Goal: Transaction & Acquisition: Book appointment/travel/reservation

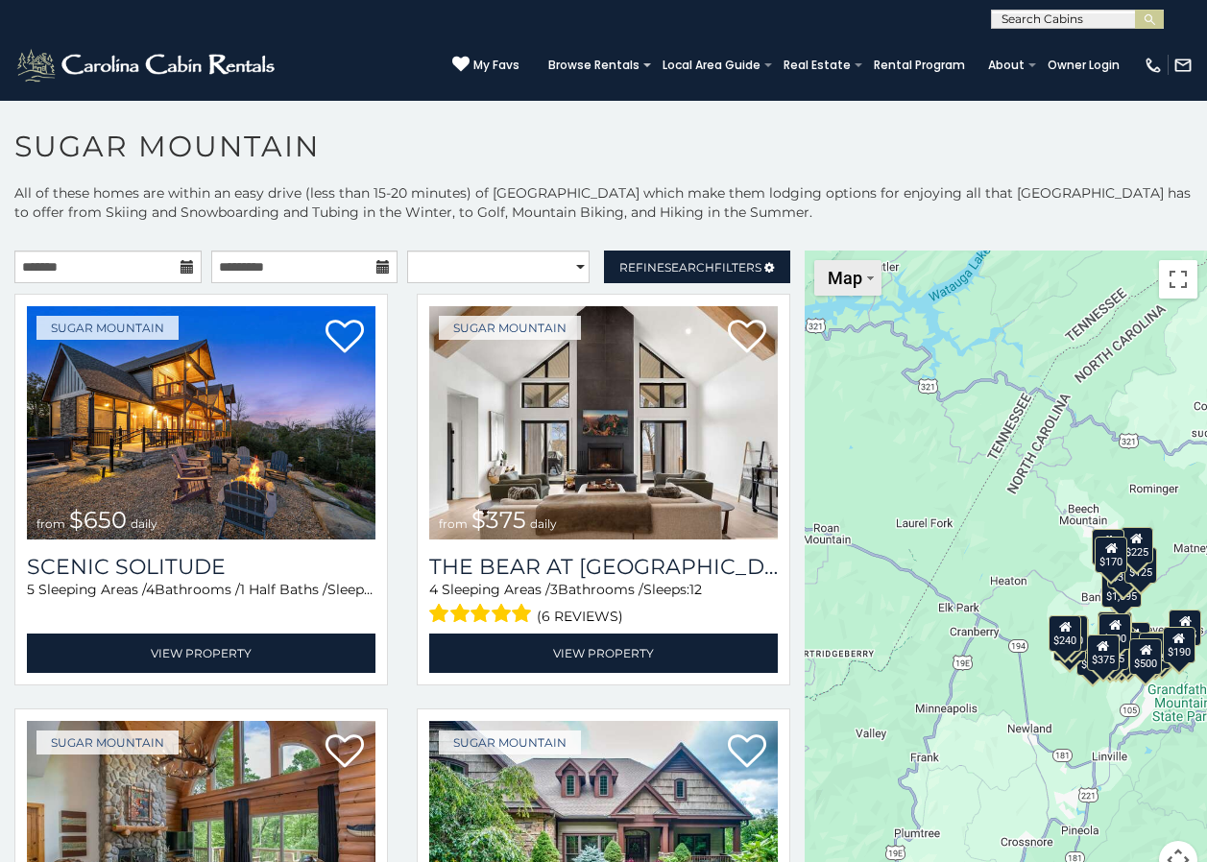
click at [845, 288] on button "Map" at bounding box center [847, 278] width 67 height 36
click at [860, 344] on li "Map" at bounding box center [871, 342] width 111 height 30
click at [980, 533] on div "$650 $375 $350 $350 $200 $375 $195 $265 $190 $175 $155 $290 $175 $345 $1,095 $1…" at bounding box center [1006, 577] width 402 height 652
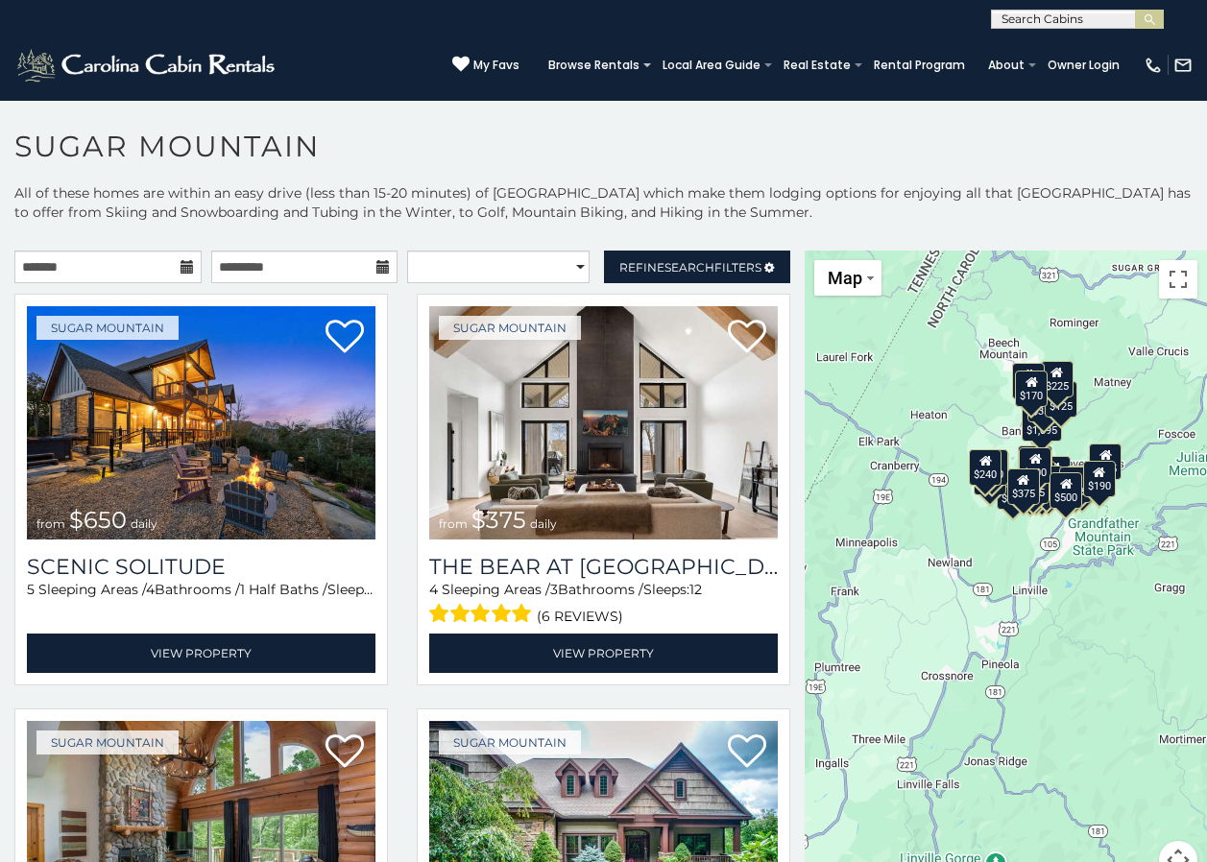
drag, startPoint x: 997, startPoint y: 647, endPoint x: 915, endPoint y: 480, distance: 186.0
click at [915, 480] on div "$650 $375 $350 $350 $200 $375 $195 $265 $190 $175 $155 $290 $175 $345 $1,095 $1…" at bounding box center [1006, 577] width 402 height 652
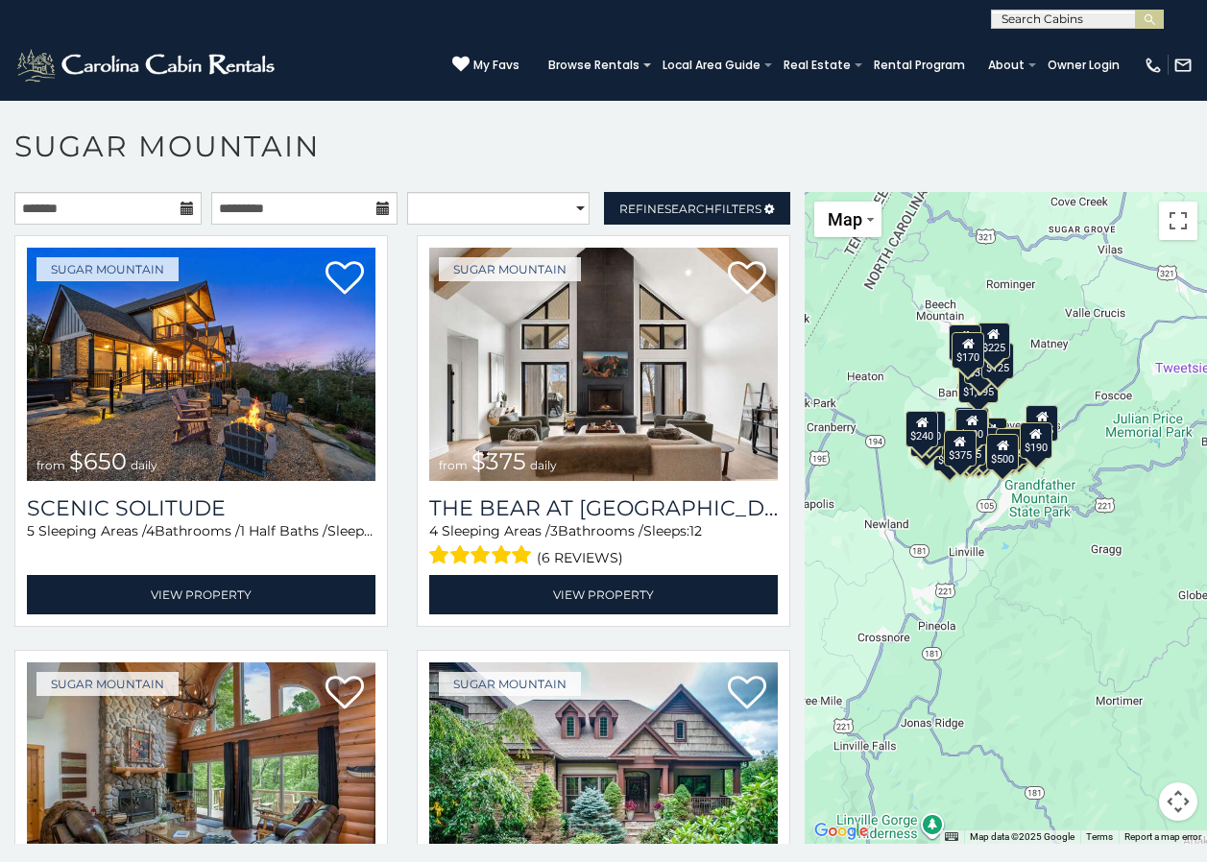
drag, startPoint x: 945, startPoint y: 493, endPoint x: 878, endPoint y: 516, distance: 71.1
click at [878, 516] on div "$650 $375 $350 $350 $200 $375 $195 $265 $190 $175 $155 $290 $175 $345 $1,095 $1…" at bounding box center [1006, 518] width 402 height 652
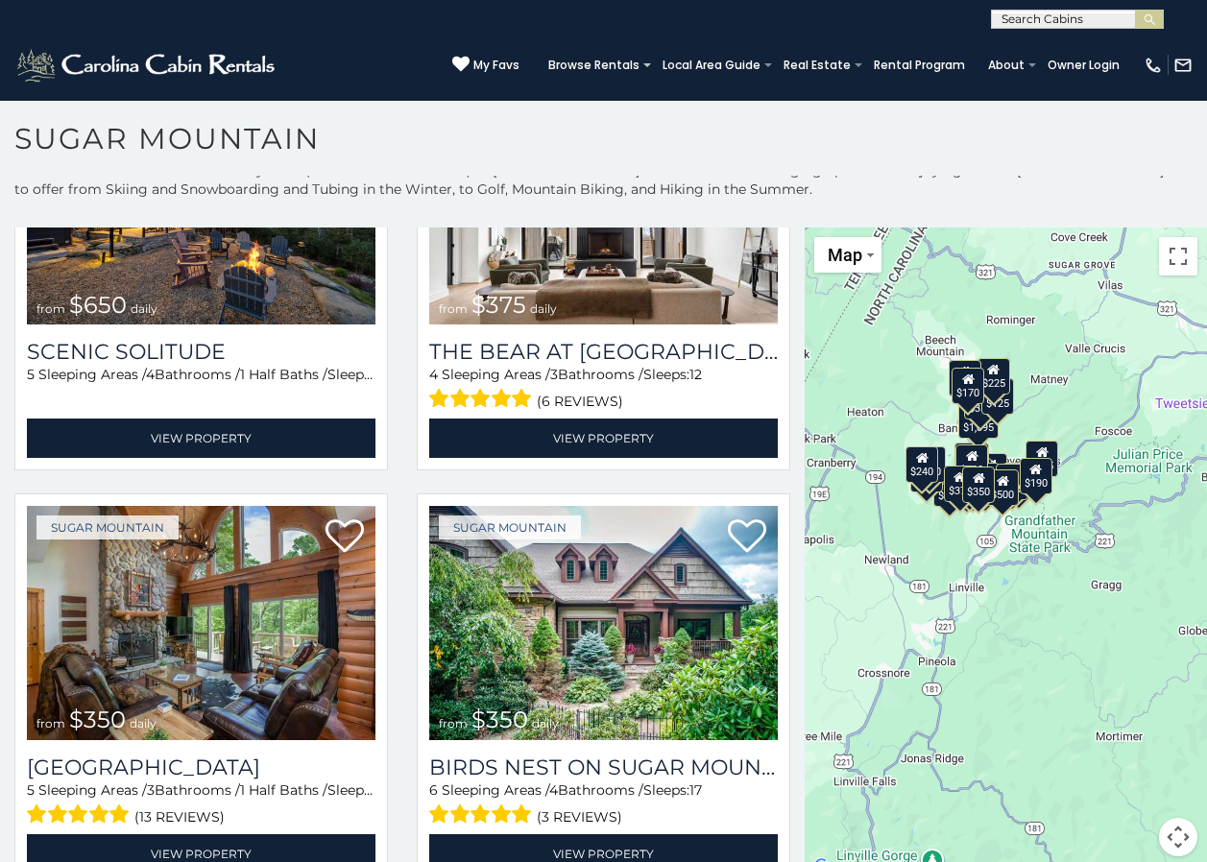
scroll to position [0, 0]
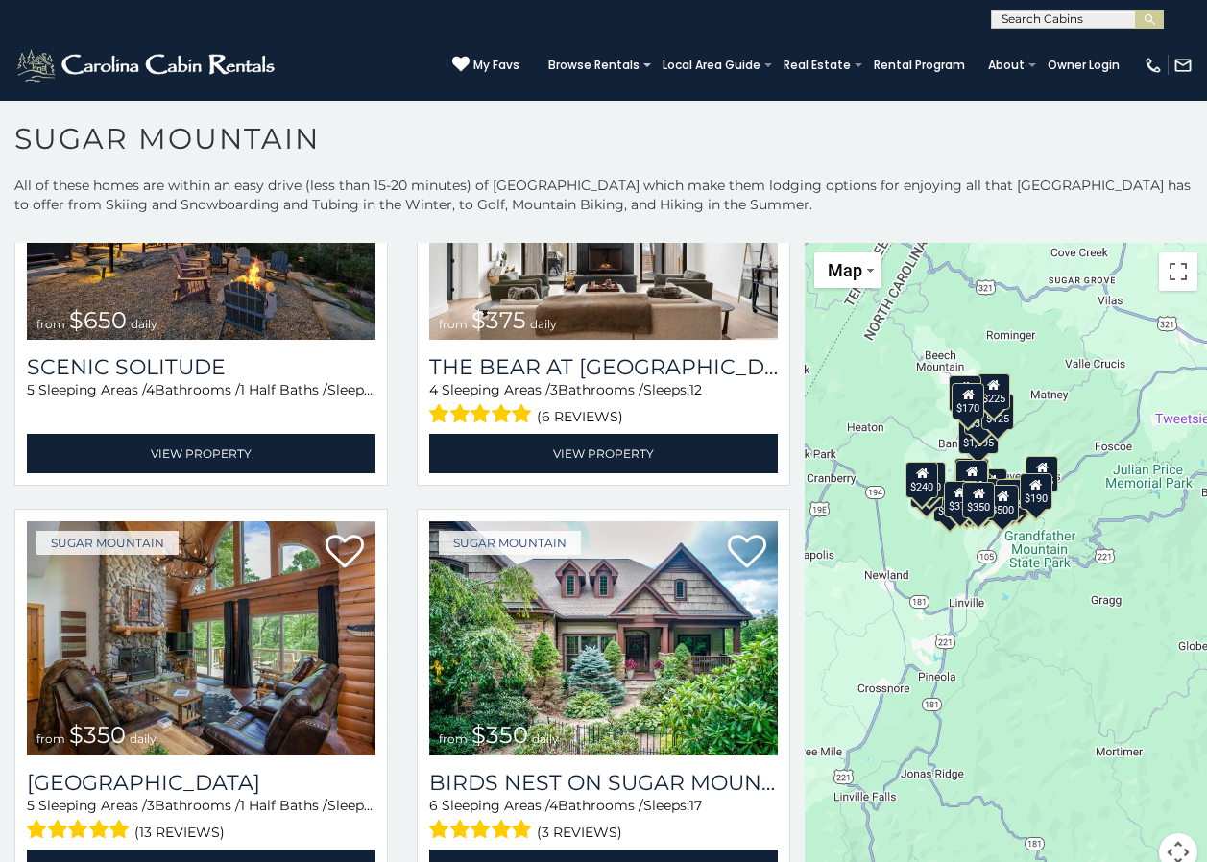
click at [1001, 559] on div "$650 $375 $350 $350 $200 $375 $195 $265 $190 $175 $155 $290 $175 $345 $1,095 $1…" at bounding box center [1006, 569] width 402 height 652
click at [962, 406] on div "$170" at bounding box center [968, 400] width 33 height 36
click at [1007, 570] on div "$650 $375 $350 $350 $200 $375 $195 $265 $190 $175 $155 $290 $175 $345 $1,095 $1…" at bounding box center [1208, 570] width 402 height 0
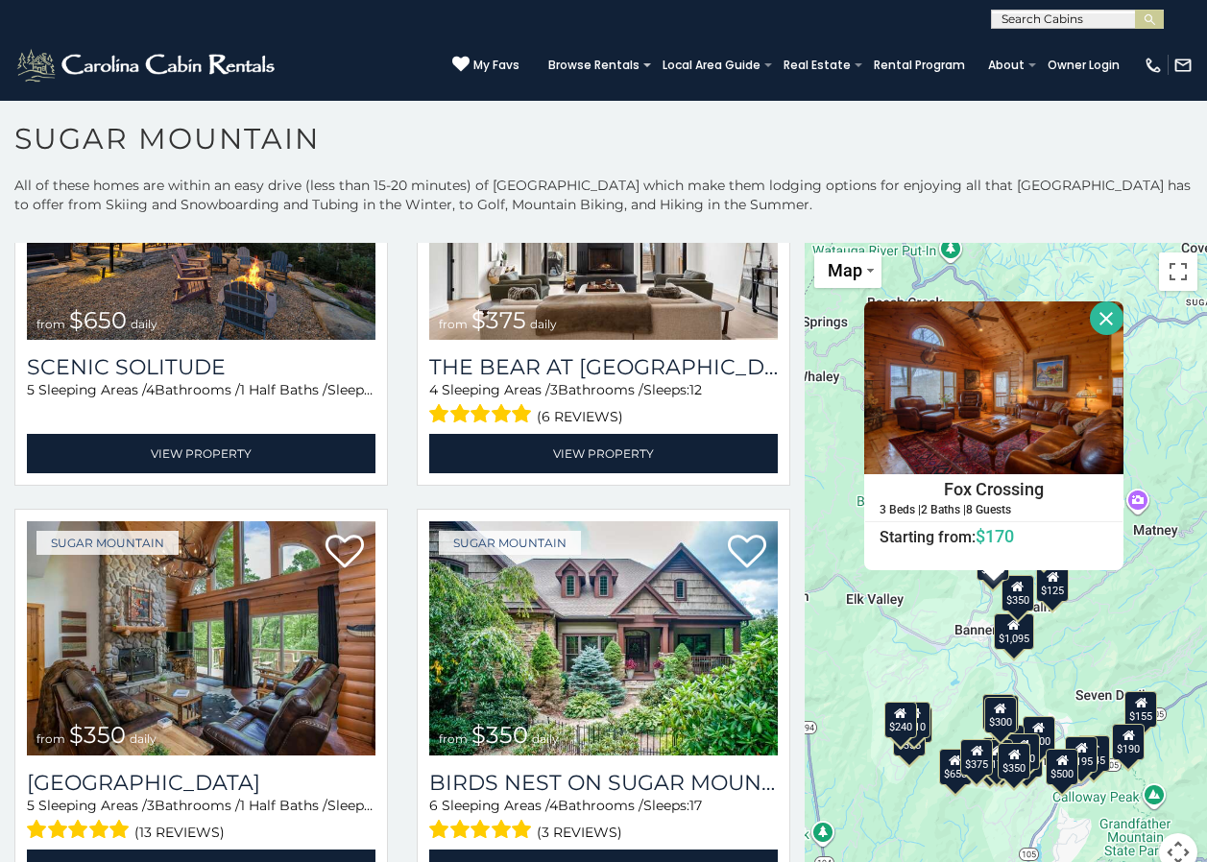
click at [1098, 315] on button "Close" at bounding box center [1107, 319] width 34 height 34
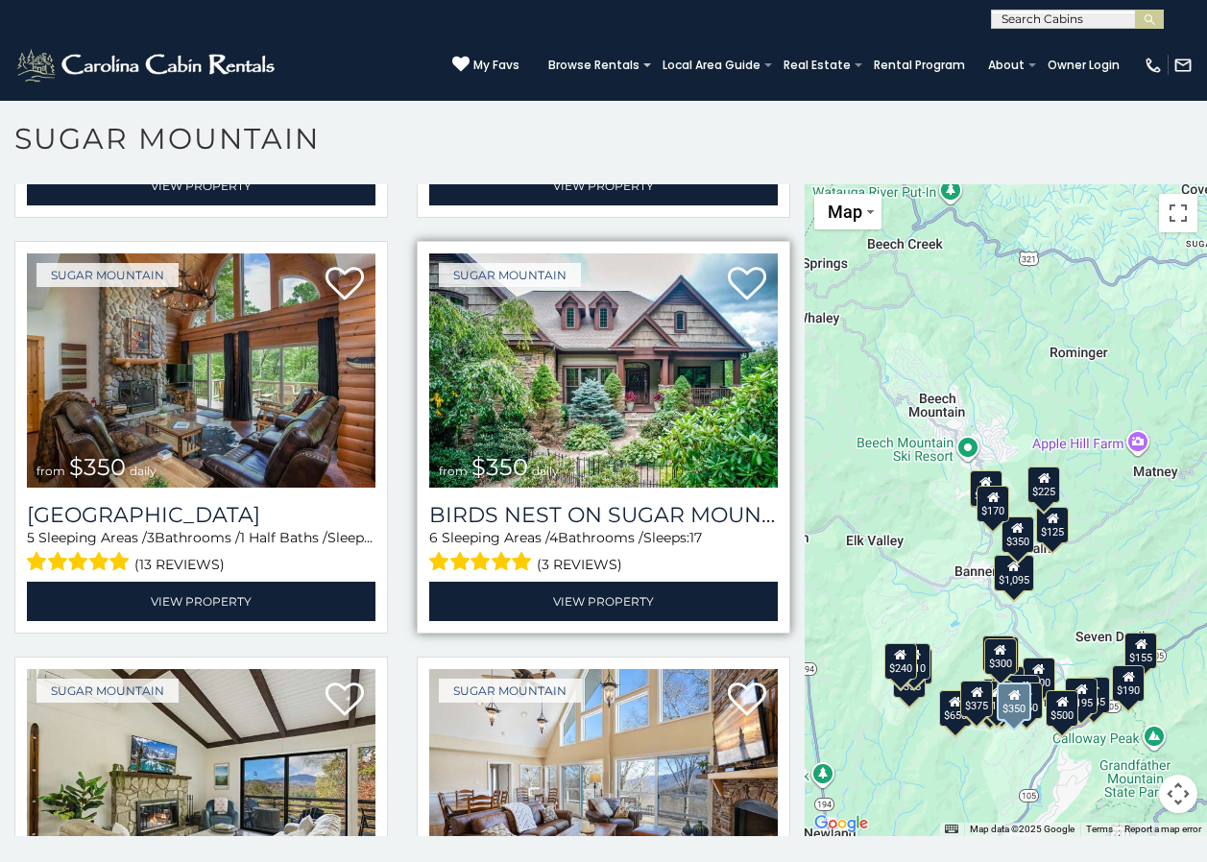
scroll to position [384, 0]
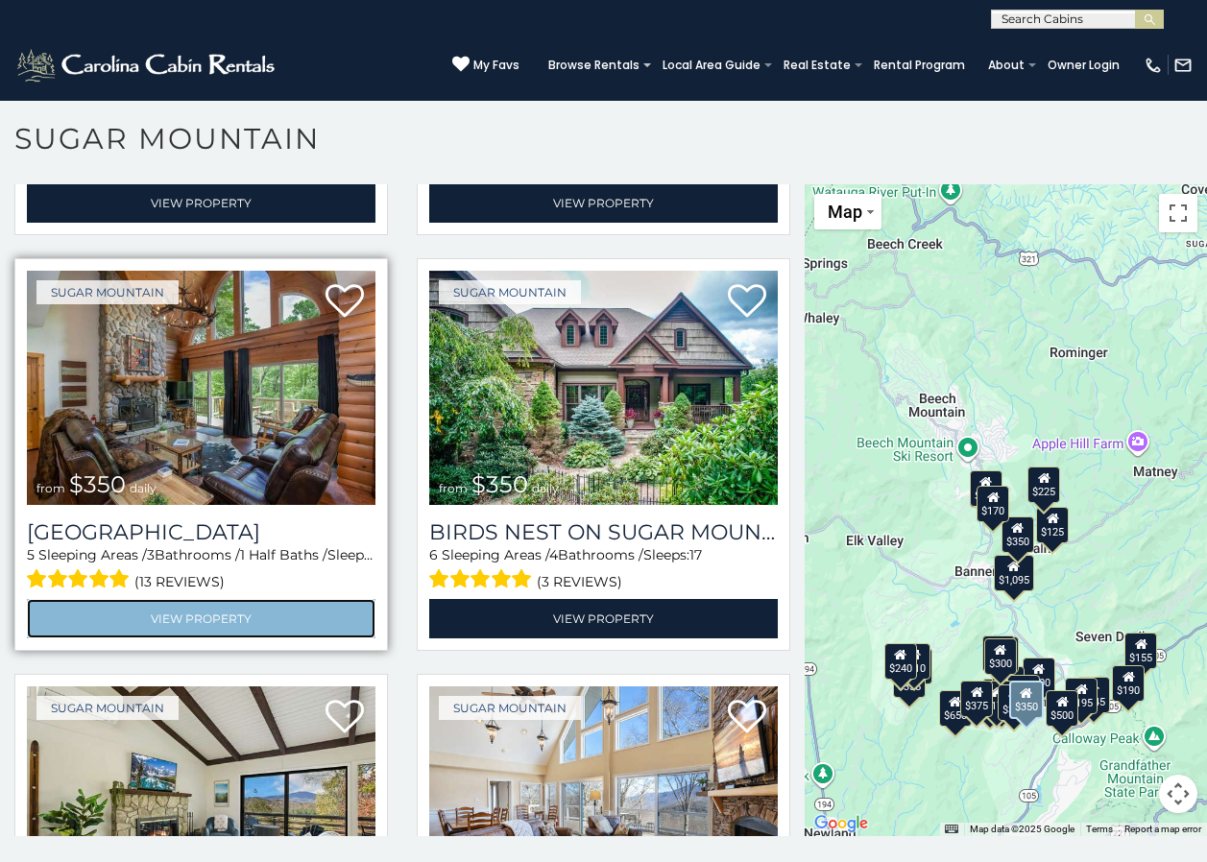
click at [216, 604] on link "View Property" at bounding box center [201, 618] width 349 height 39
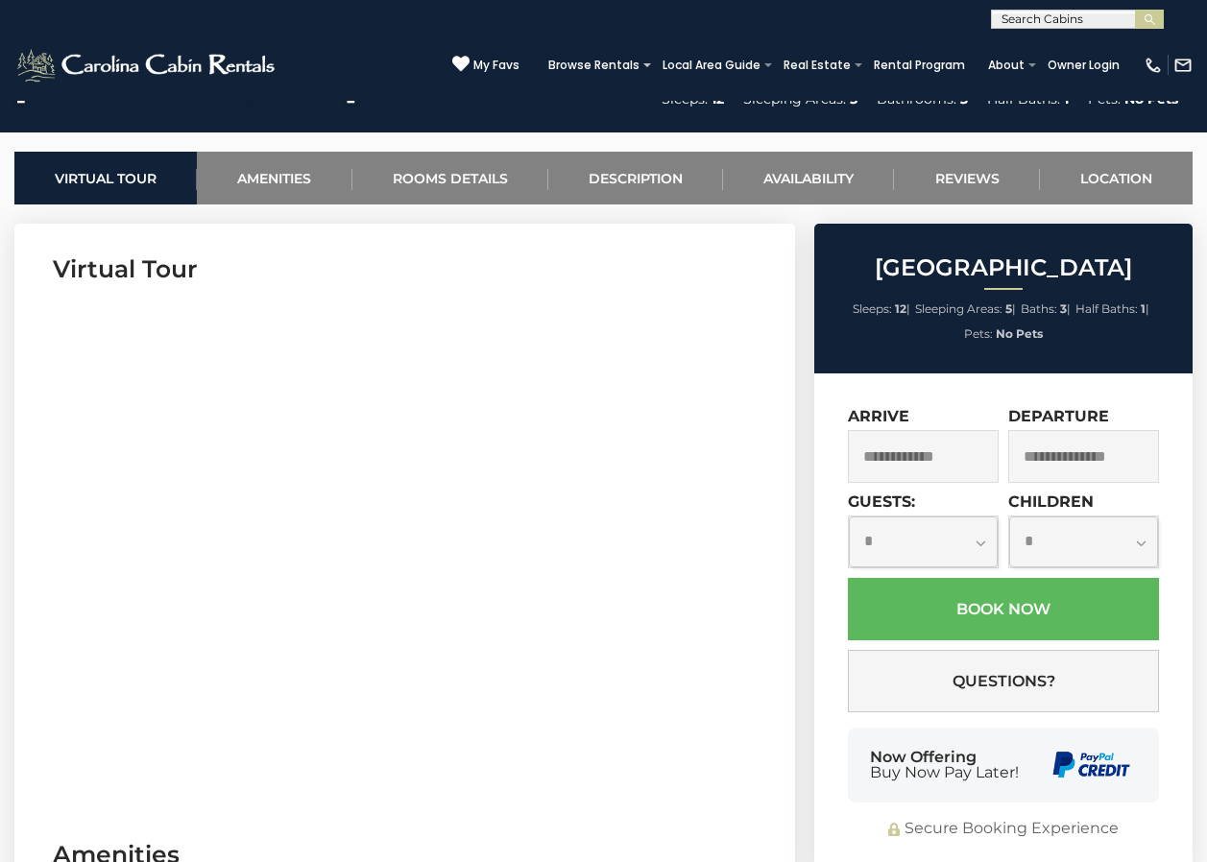
scroll to position [768, 0]
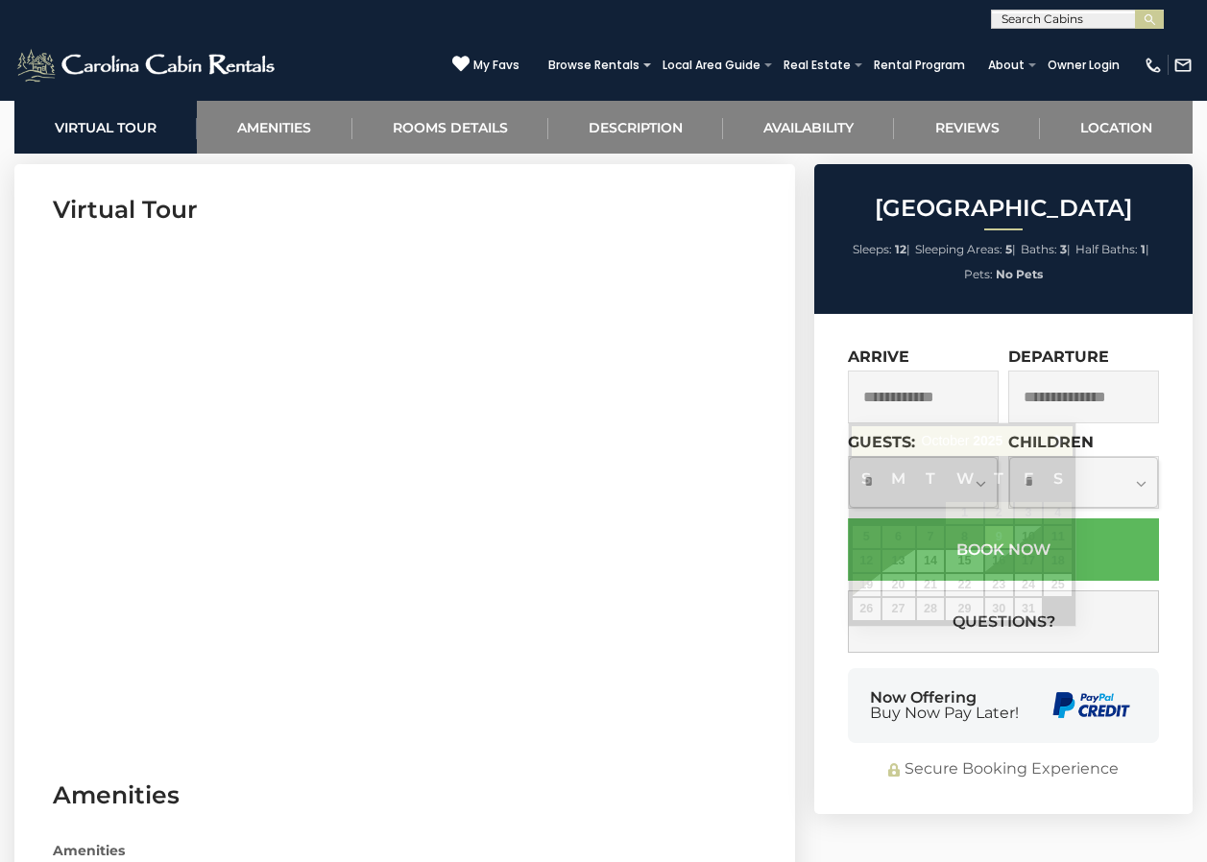
click at [925, 394] on input "text" at bounding box center [923, 397] width 151 height 53
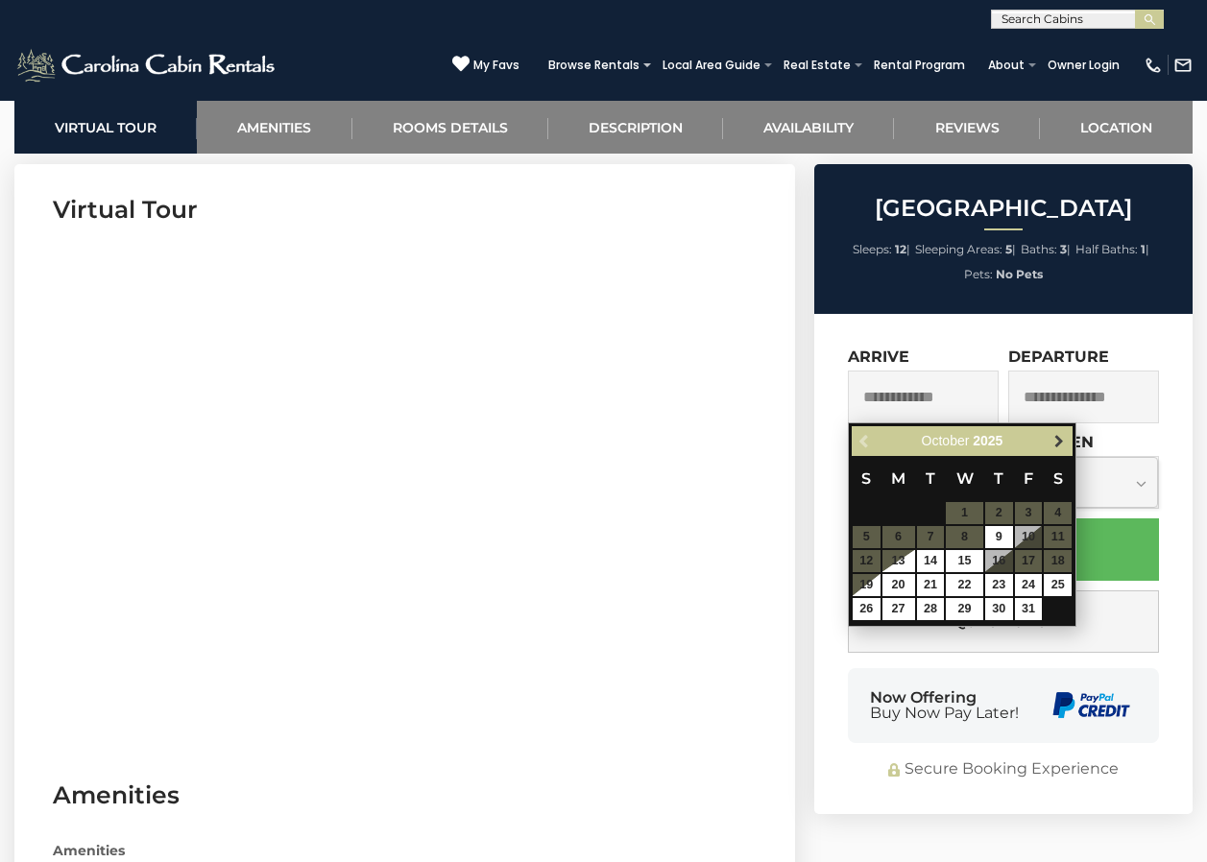
click at [1058, 439] on span "Next" at bounding box center [1059, 441] width 15 height 15
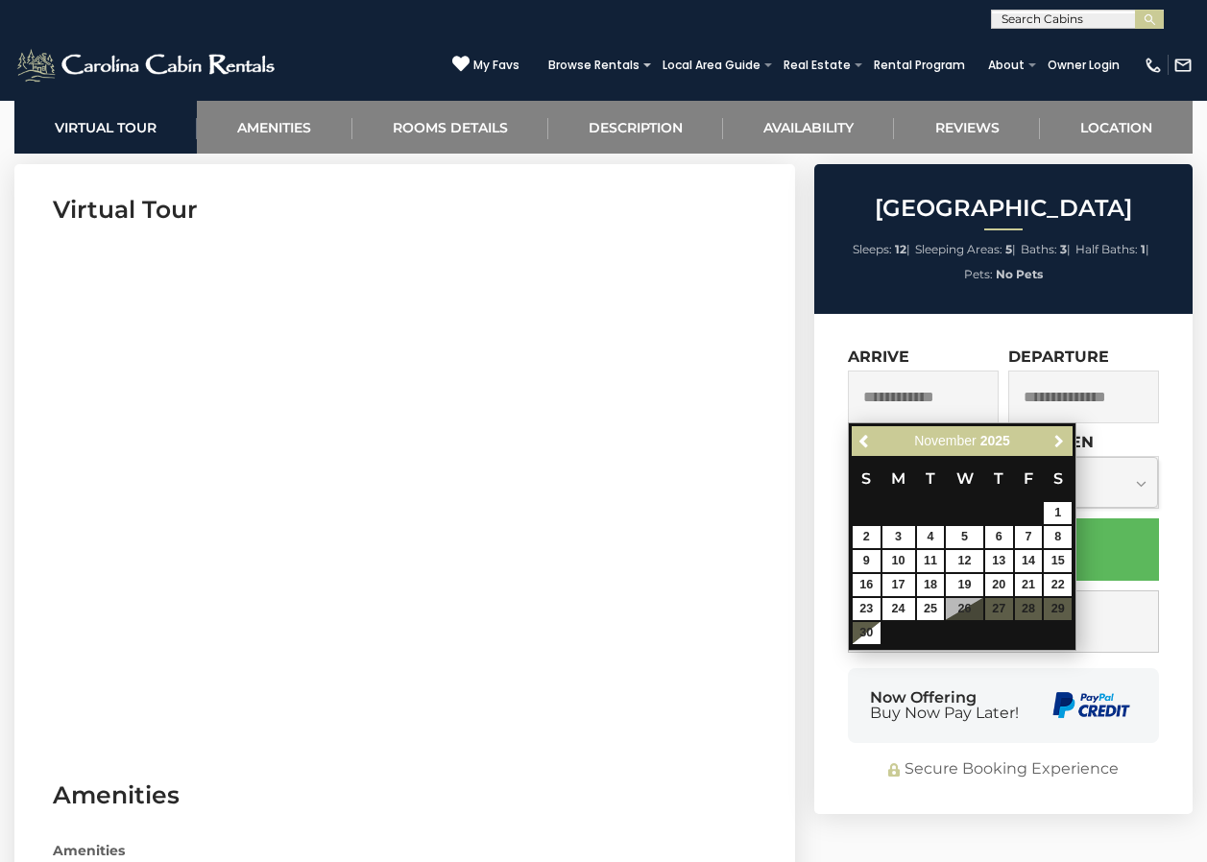
click at [1058, 439] on span "Next" at bounding box center [1059, 441] width 15 height 15
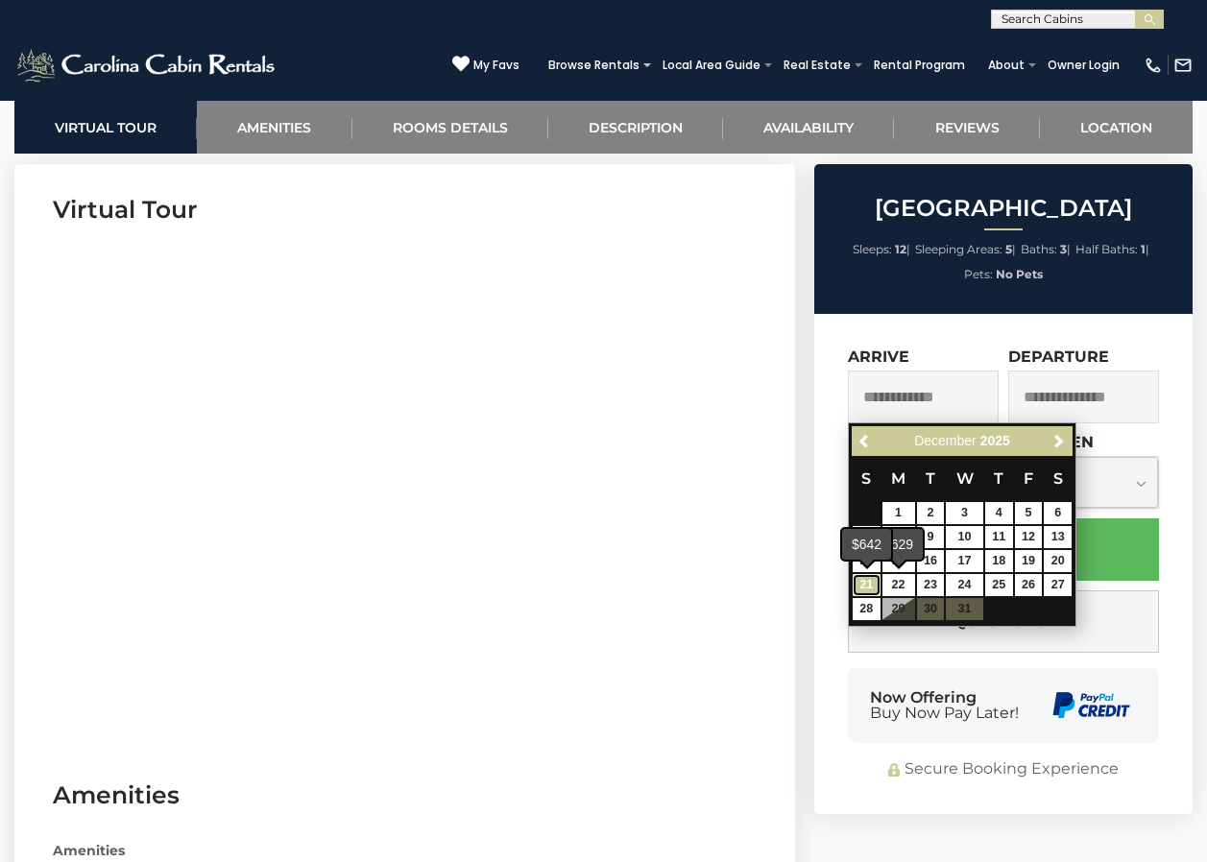
click at [871, 579] on link "21" at bounding box center [867, 585] width 28 height 22
type input "**********"
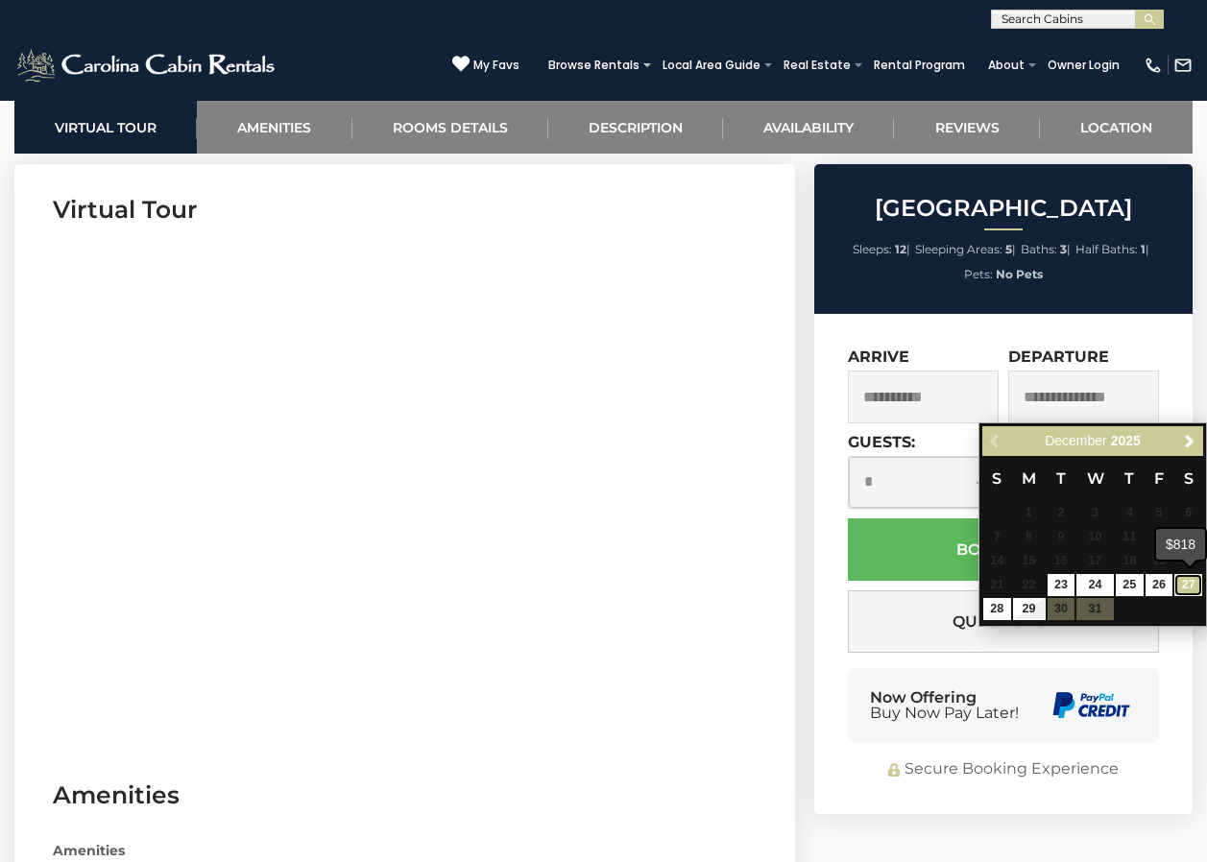
click at [1185, 582] on link "27" at bounding box center [1189, 585] width 28 height 22
type input "**********"
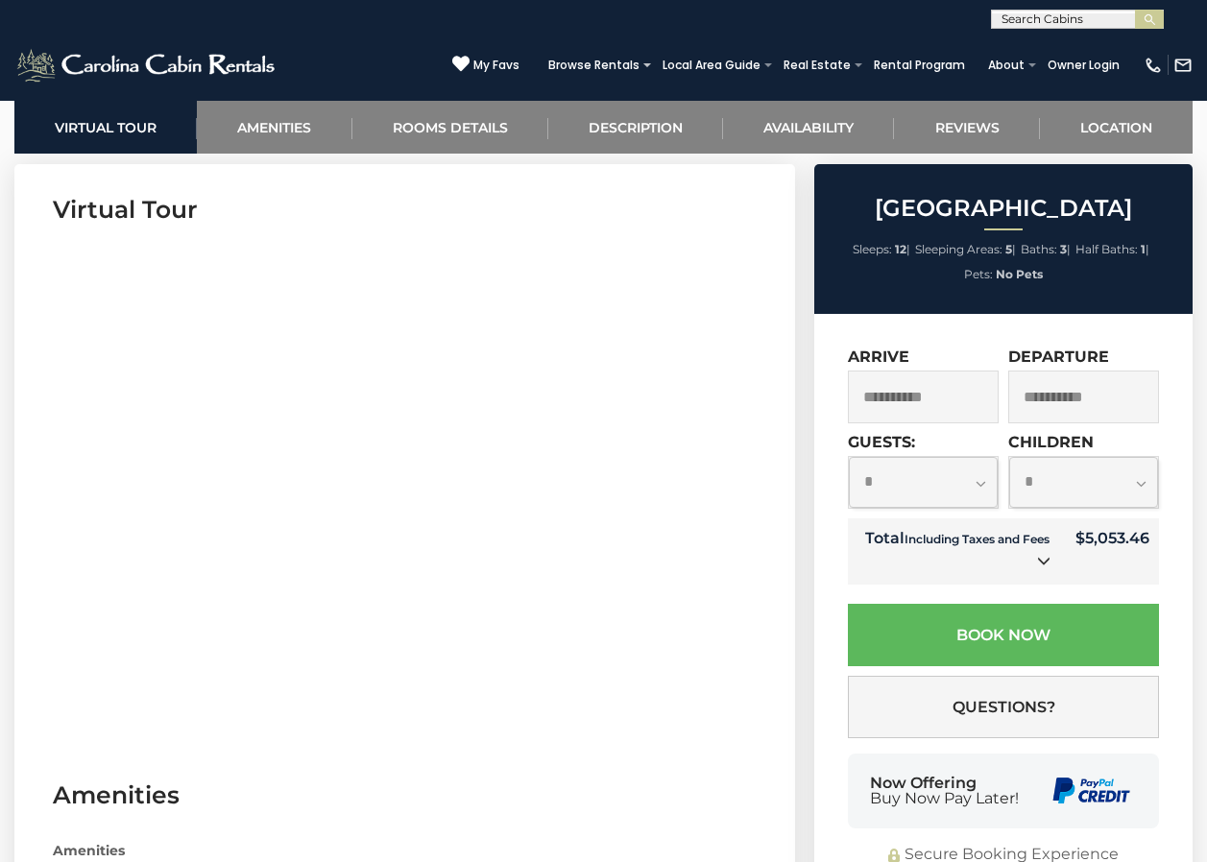
click at [984, 481] on select "**********" at bounding box center [923, 482] width 149 height 51
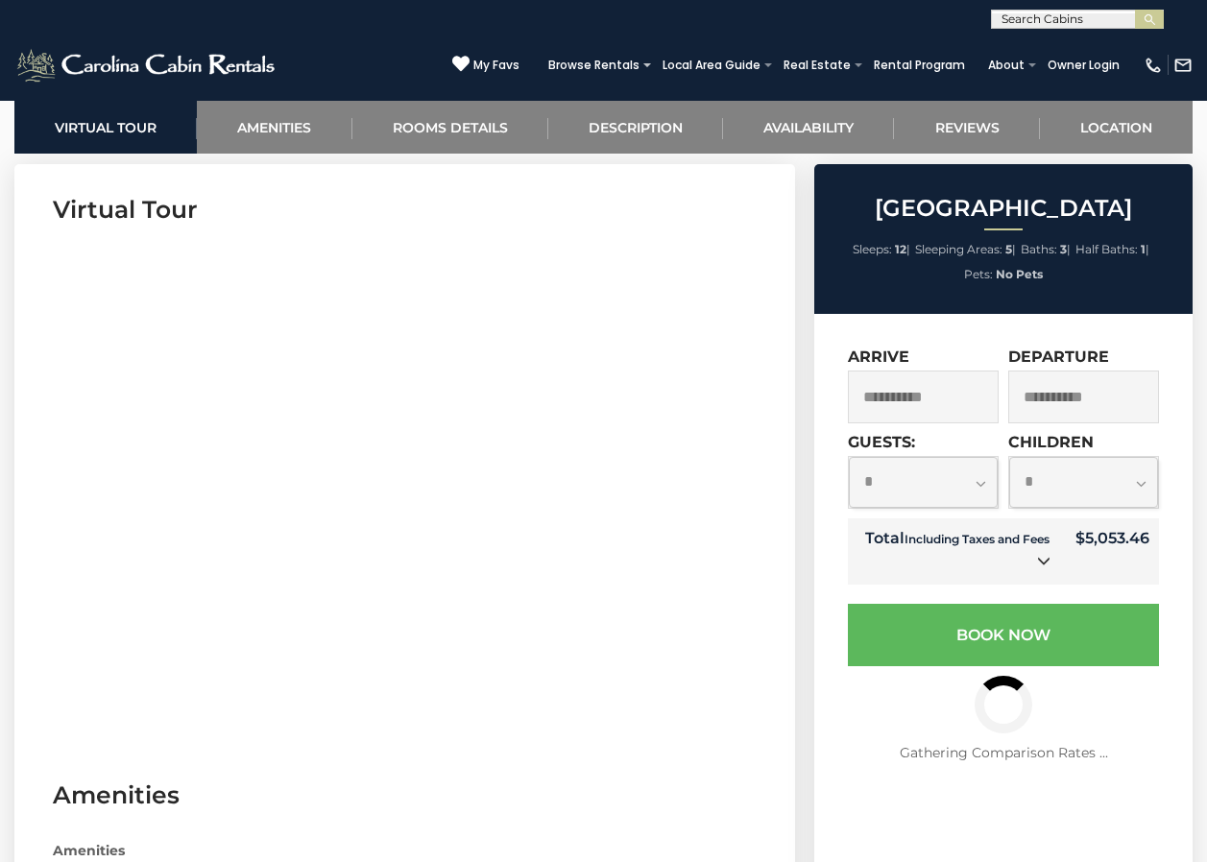
select select "*"
click at [849, 457] on select "**********" at bounding box center [923, 482] width 149 height 51
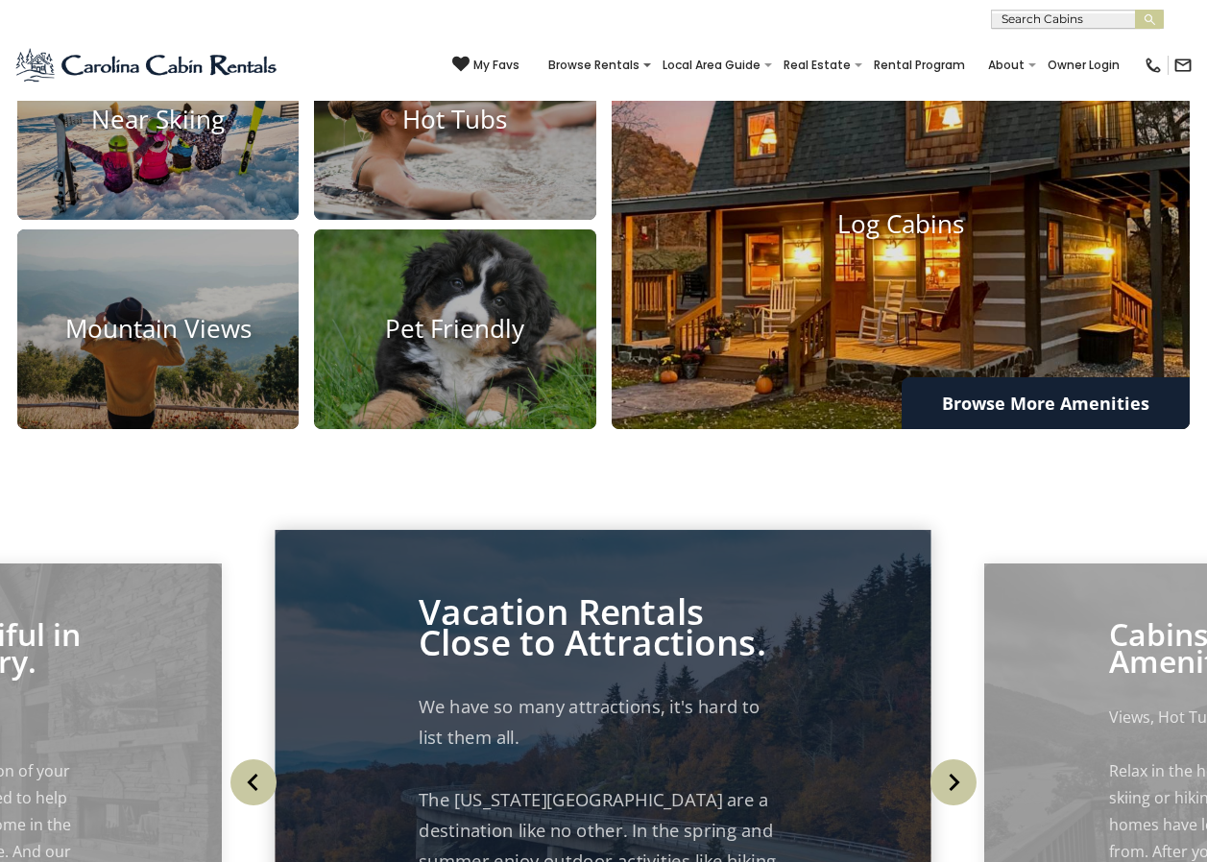
scroll to position [1249, 0]
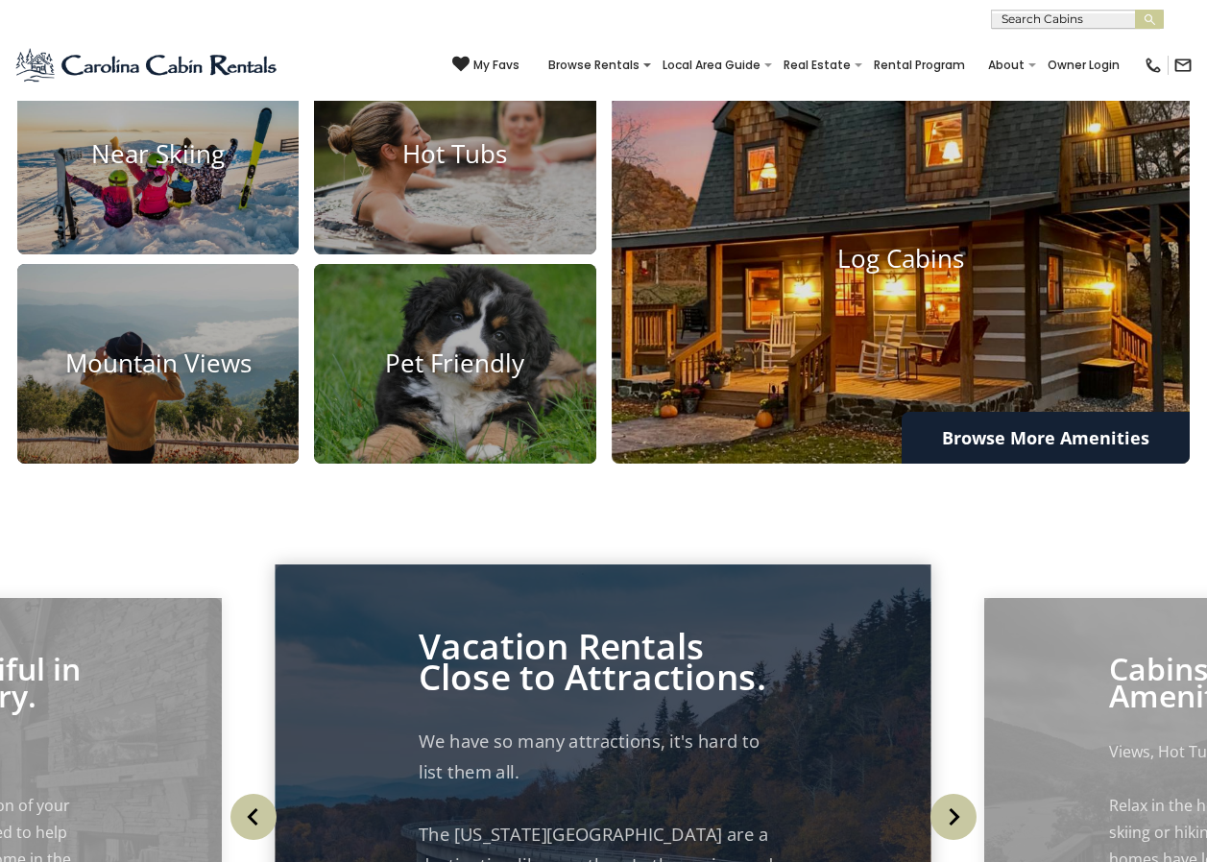
click at [936, 376] on img at bounding box center [900, 259] width 637 height 451
